Goal: Task Accomplishment & Management: Manage account settings

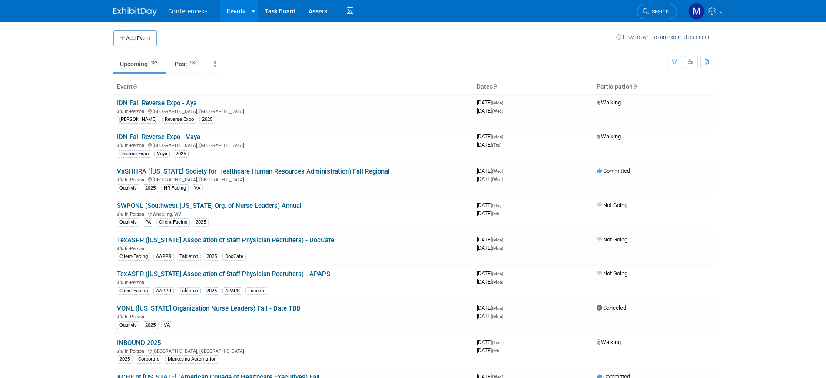
click at [661, 12] on span "Search" at bounding box center [659, 11] width 20 height 7
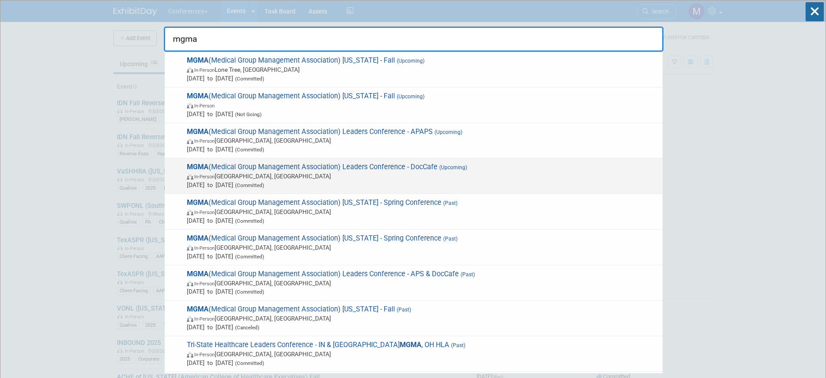
type input "mgma"
click at [400, 168] on span "MGMA (Medical Group Management Association) Leaders Conference - DocCafe (Upcom…" at bounding box center [421, 175] width 474 height 27
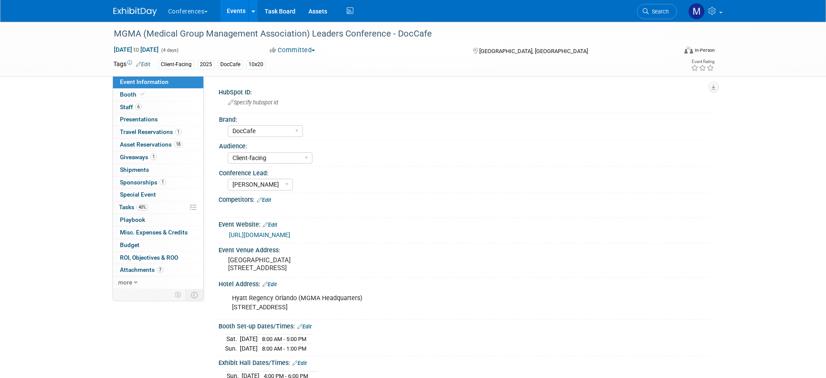
select select "DocCafe"
select select "Client-facing"
select select "Marygrace"
click at [141, 205] on span "40%" at bounding box center [142, 207] width 12 height 7
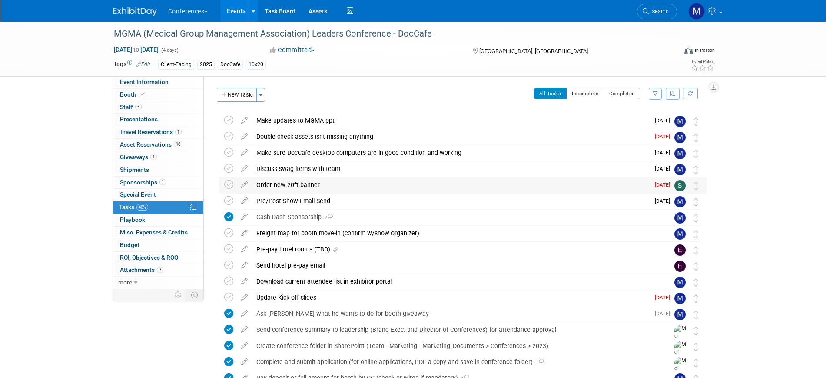
click at [312, 184] on div "Order new 20ft banner" at bounding box center [451, 184] width 398 height 15
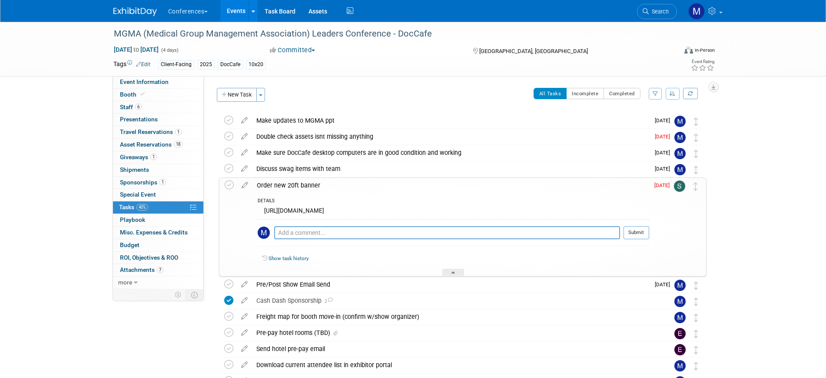
click at [312, 184] on div "Order new 20ft banner" at bounding box center [450, 185] width 397 height 15
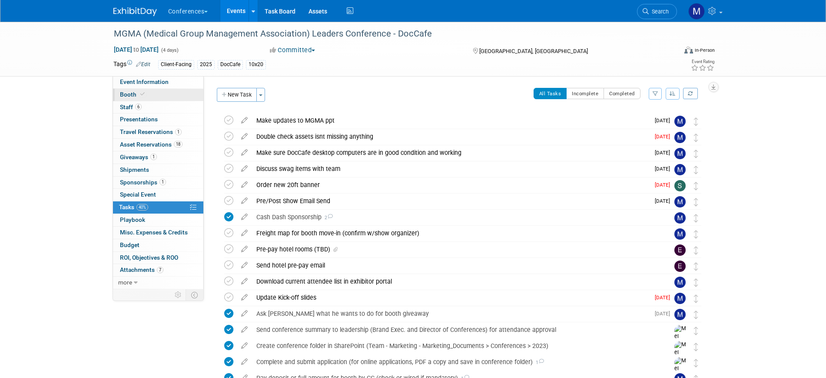
click at [141, 94] on icon at bounding box center [142, 94] width 4 height 5
select select "10'x20'"
select select "Yes"
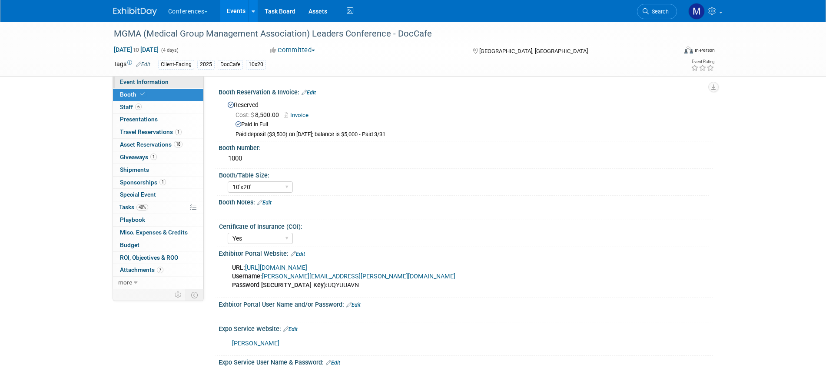
click at [145, 80] on span "Event Information" at bounding box center [144, 81] width 49 height 7
select select "DocCafe"
select select "Client-facing"
select select "Marygrace"
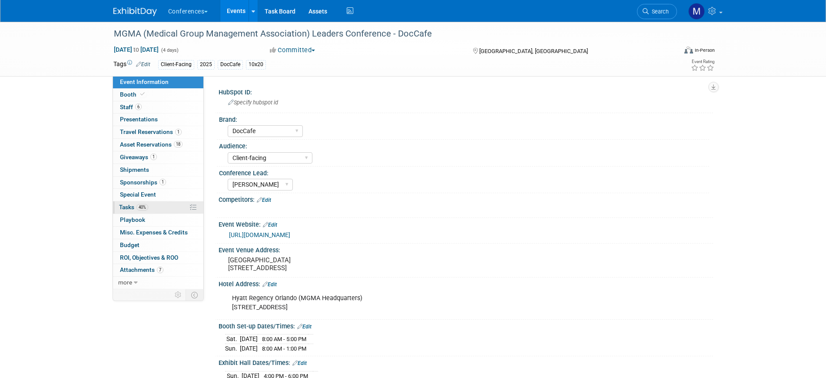
click at [145, 209] on span "40%" at bounding box center [142, 207] width 12 height 7
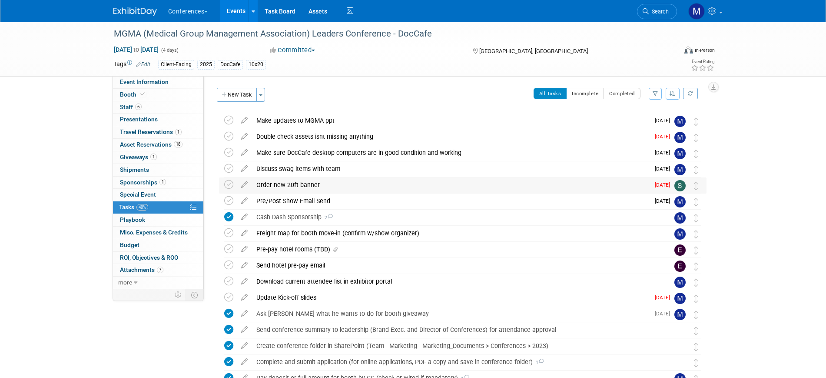
click at [289, 182] on div "Order new 20ft banner" at bounding box center [451, 184] width 398 height 15
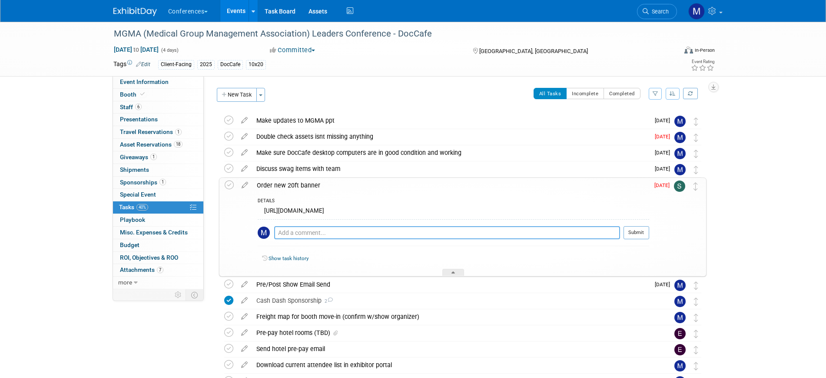
click at [289, 231] on textarea at bounding box center [447, 232] width 346 height 13
type textarea "@"
type textarea "P"
click at [287, 259] on link "Show task history" at bounding box center [289, 258] width 40 height 6
click at [302, 228] on textarea at bounding box center [447, 232] width 346 height 13
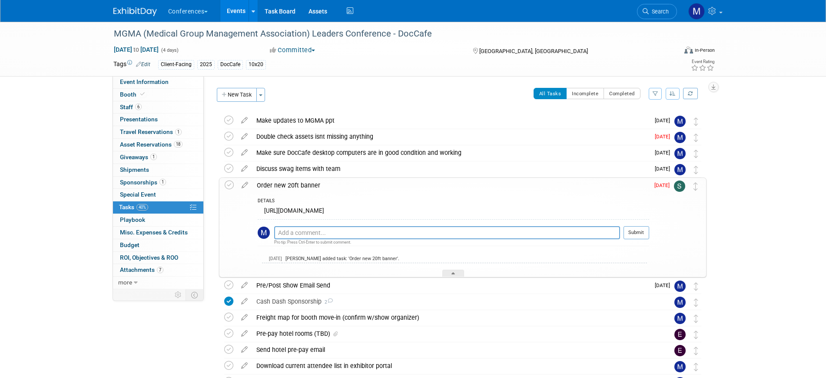
click at [305, 186] on div "Order new 20ft banner" at bounding box center [450, 185] width 397 height 15
